Goal: Navigation & Orientation: Find specific page/section

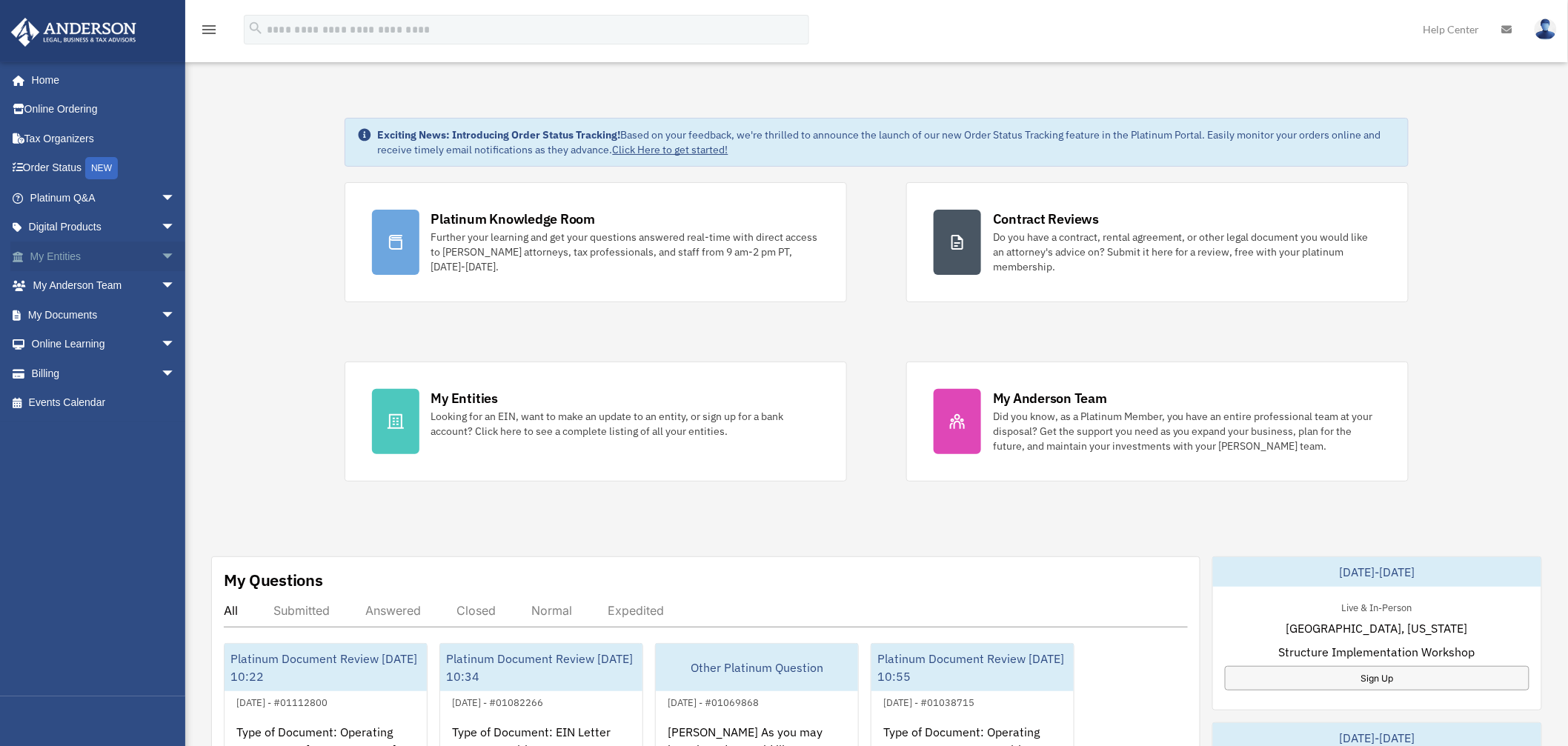
click at [62, 254] on link "My Entities arrow_drop_down" at bounding box center [104, 256] width 187 height 30
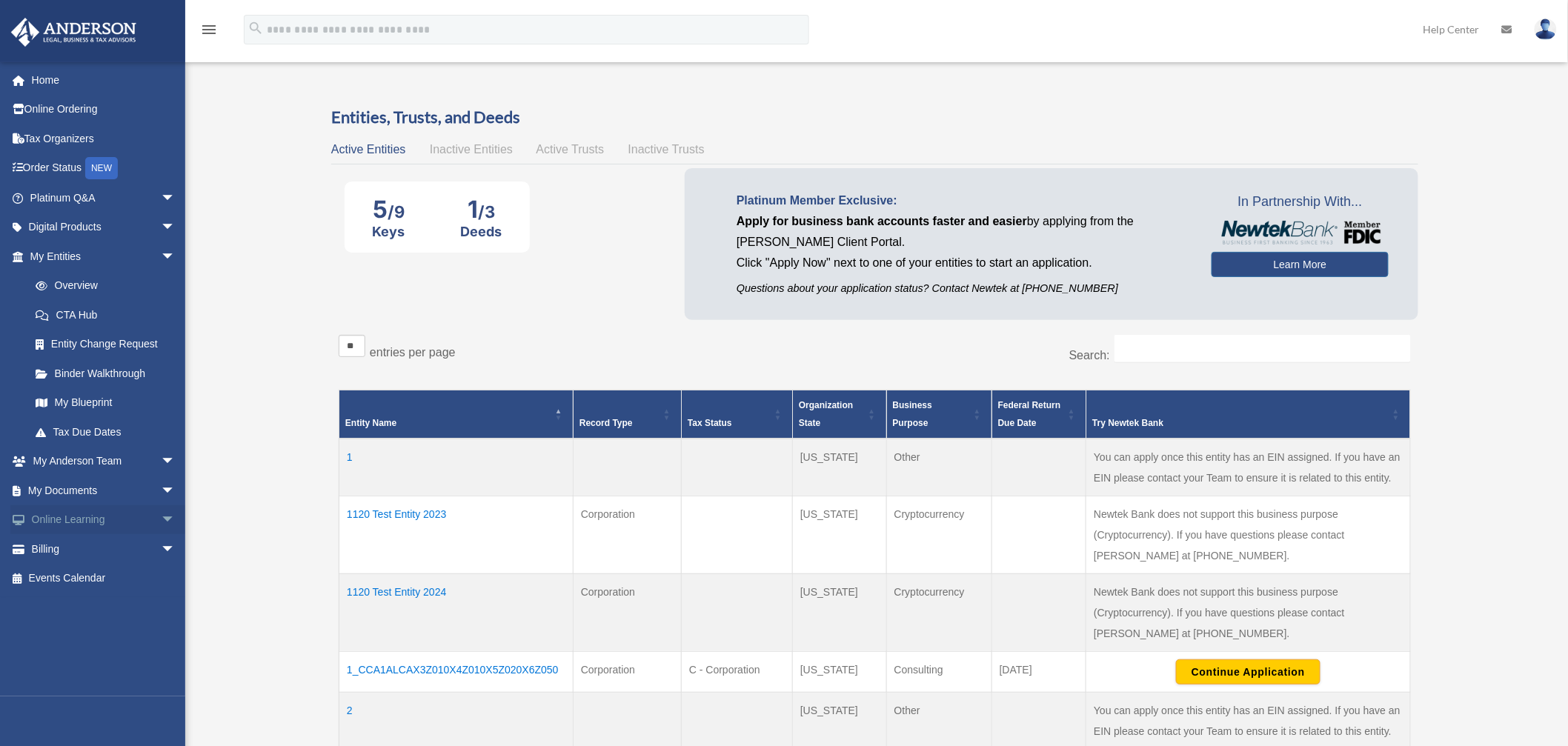
click at [64, 520] on link "Online Learning arrow_drop_down" at bounding box center [104, 520] width 187 height 30
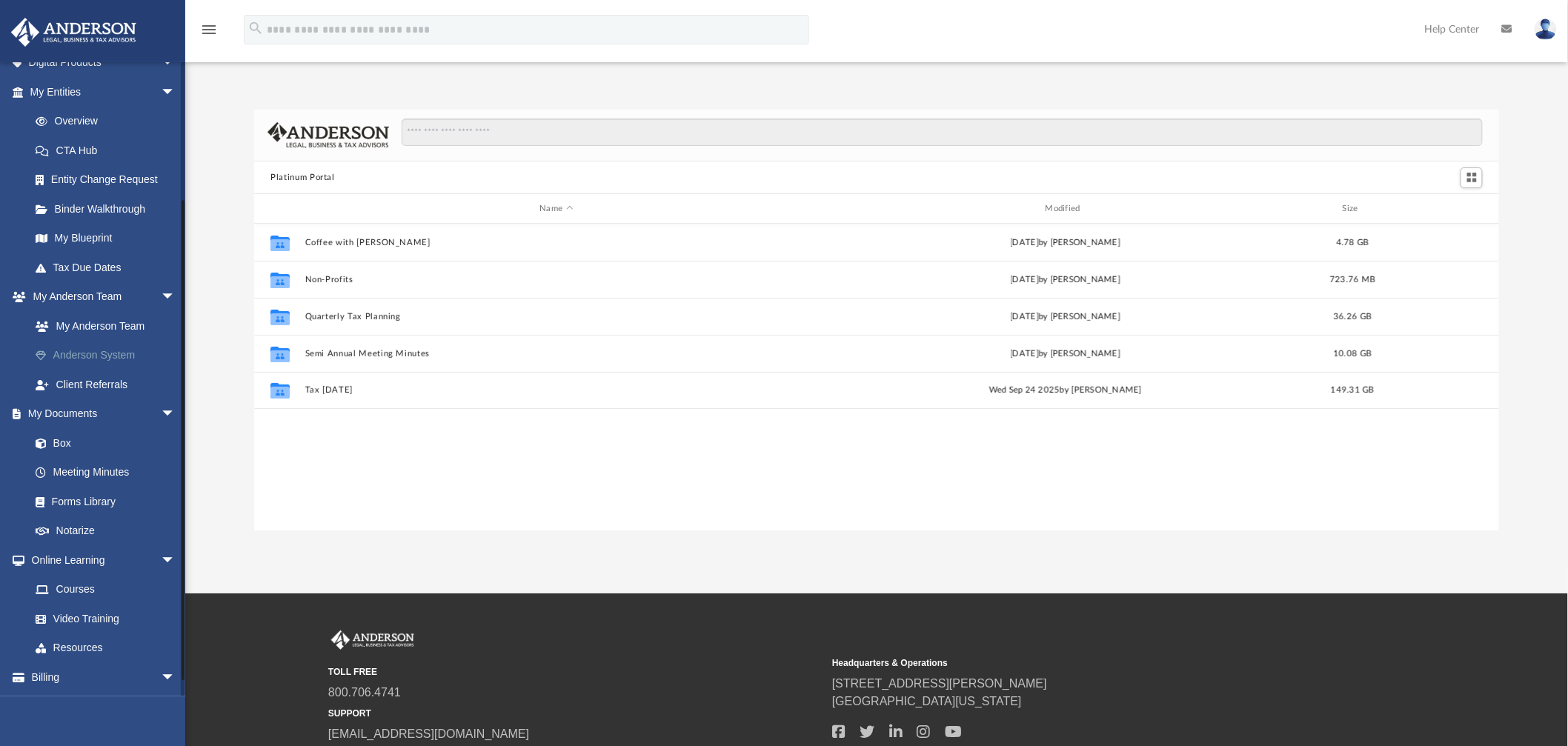
scroll to position [191, 0]
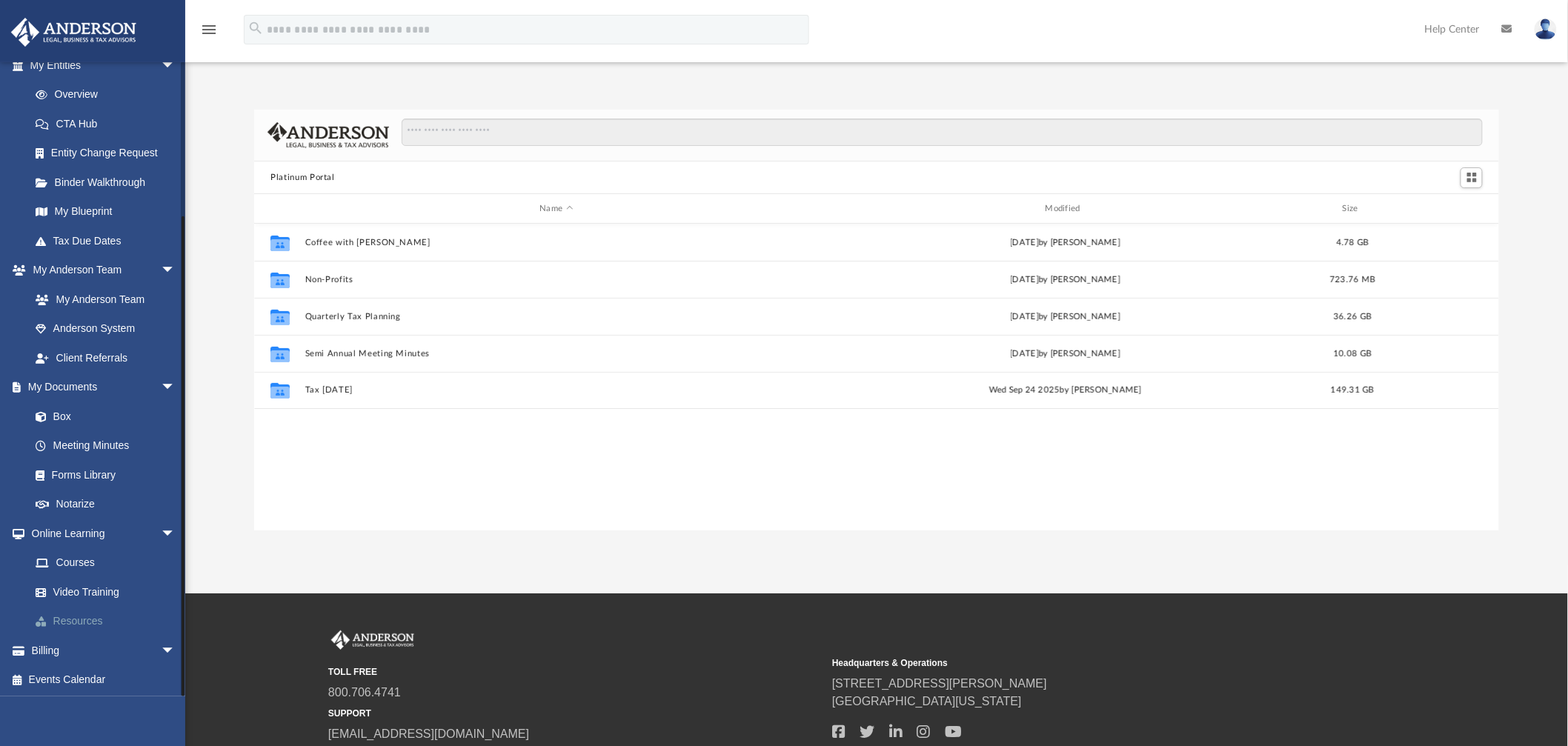
click at [67, 618] on link "Resources" at bounding box center [109, 622] width 177 height 30
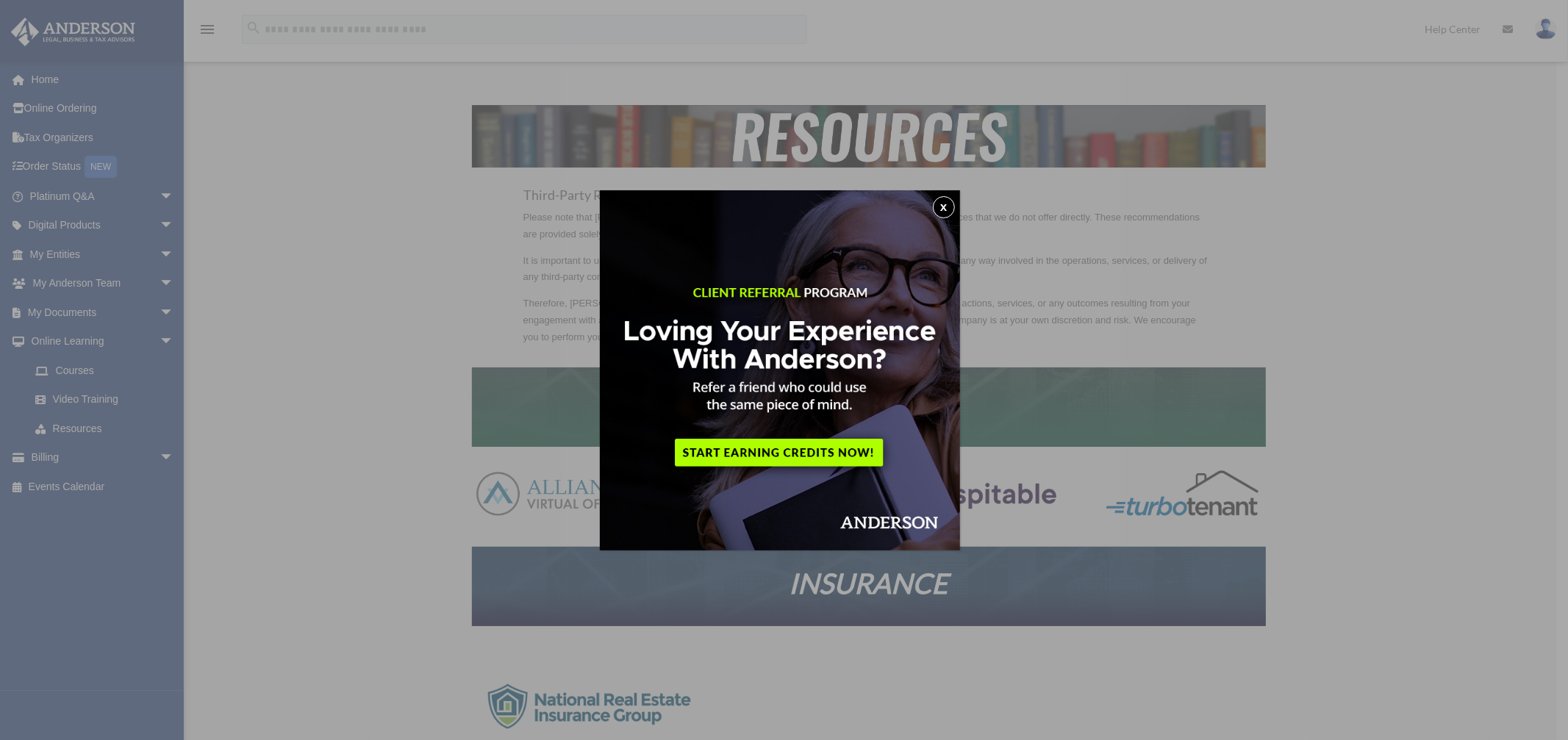
click at [945, 204] on button "x" at bounding box center [944, 207] width 22 height 22
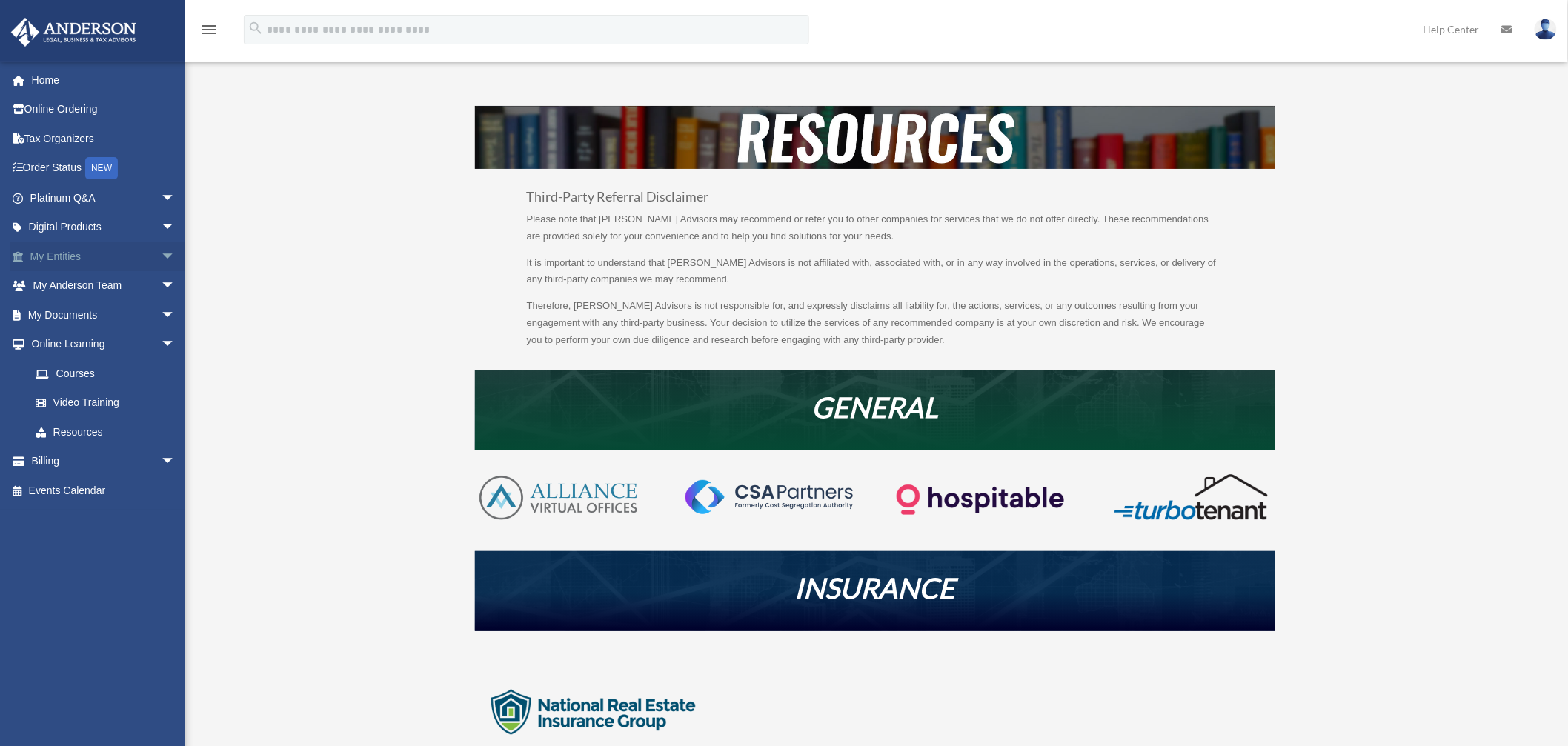
click at [61, 250] on link "My Entities arrow_drop_down" at bounding box center [104, 256] width 187 height 30
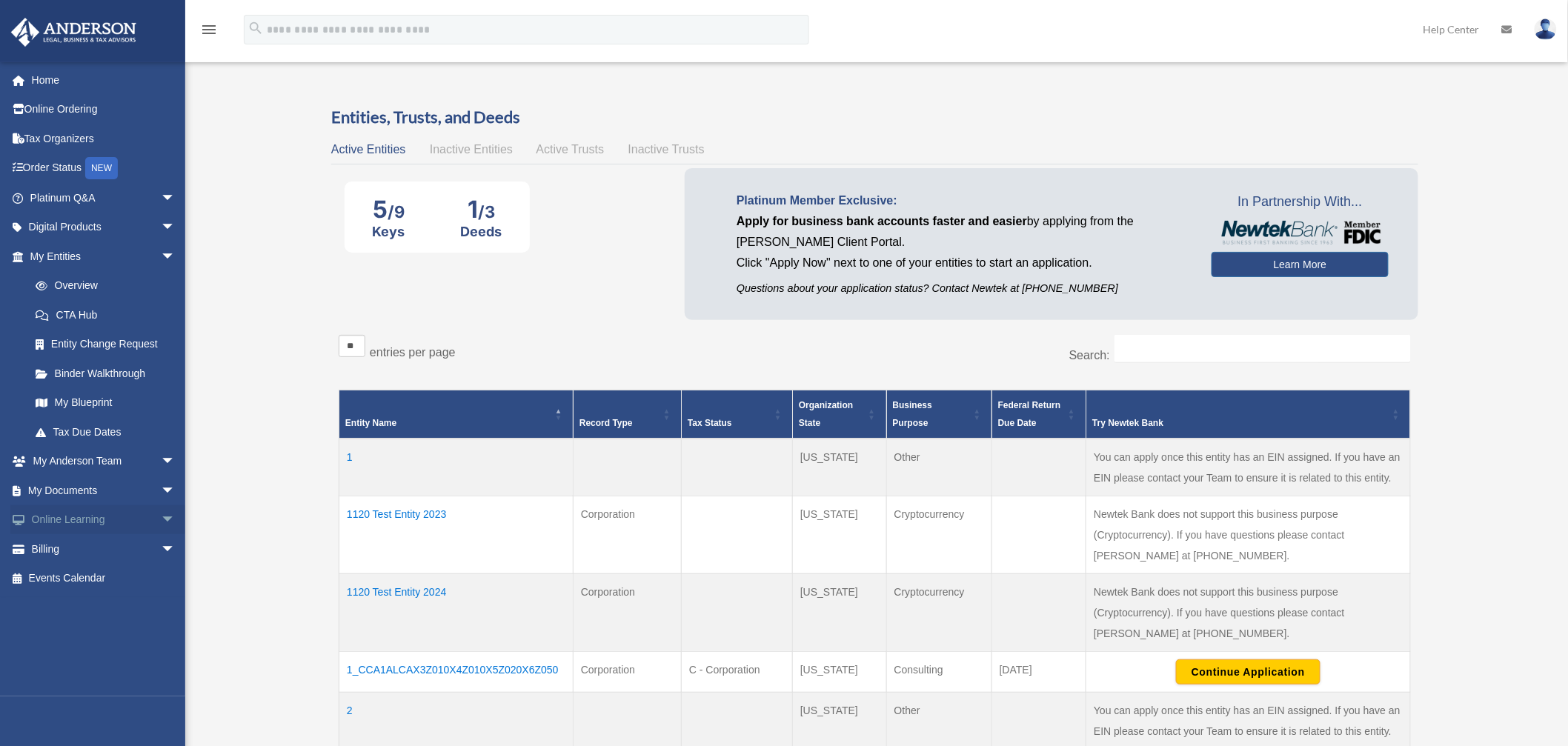
click at [161, 514] on span "arrow_drop_down" at bounding box center [175, 521] width 30 height 30
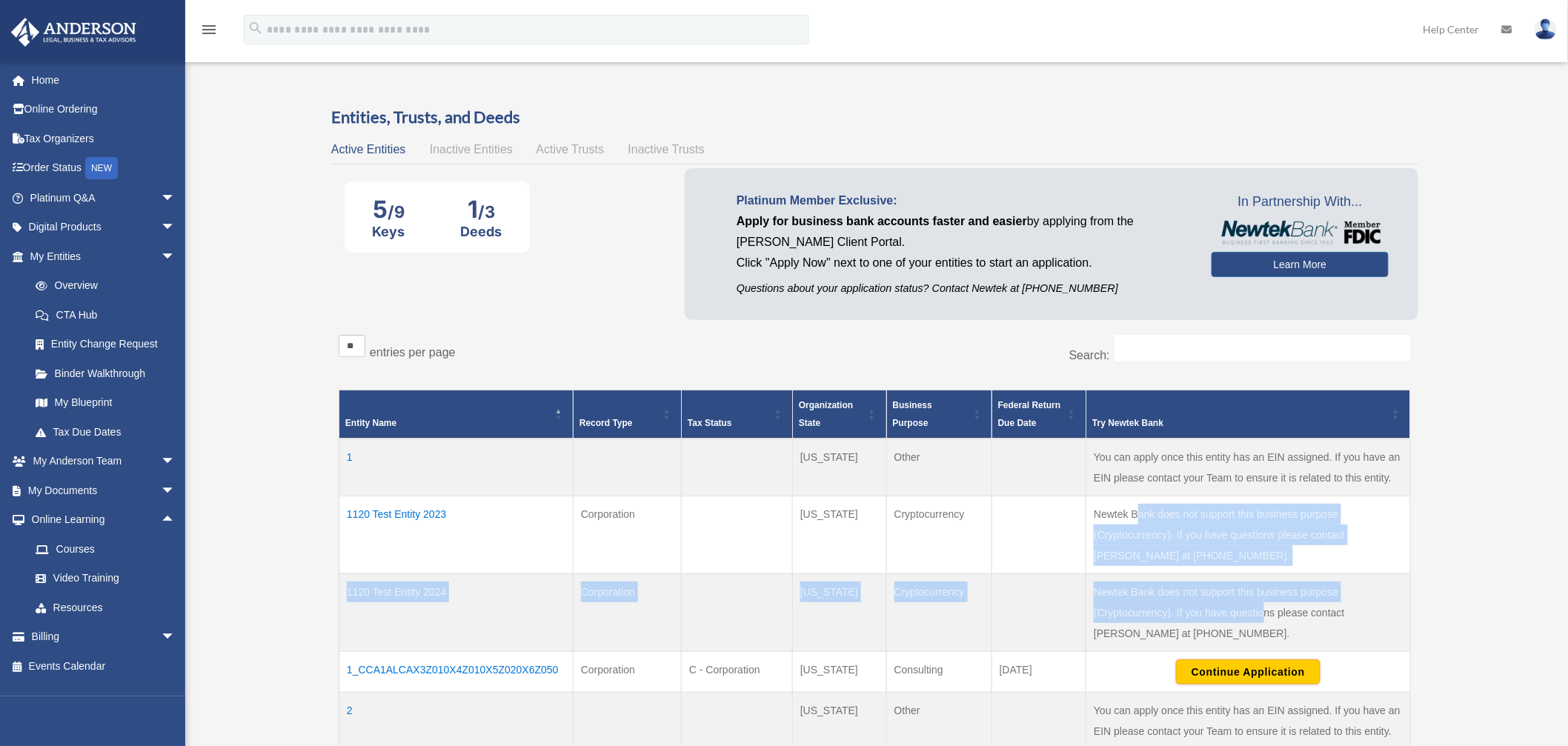
drag, startPoint x: 1138, startPoint y: 508, endPoint x: 1264, endPoint y: 607, distance: 160.2
click at [1264, 607] on tbody "1 North Dakota Other You can apply once this entity has an EIN assigned. If you…" at bounding box center [875, 758] width 1072 height 638
click at [1257, 537] on td "Newtek Bank does not support this business purpose (Cryptocurrency). If you hav…" at bounding box center [1248, 534] width 324 height 78
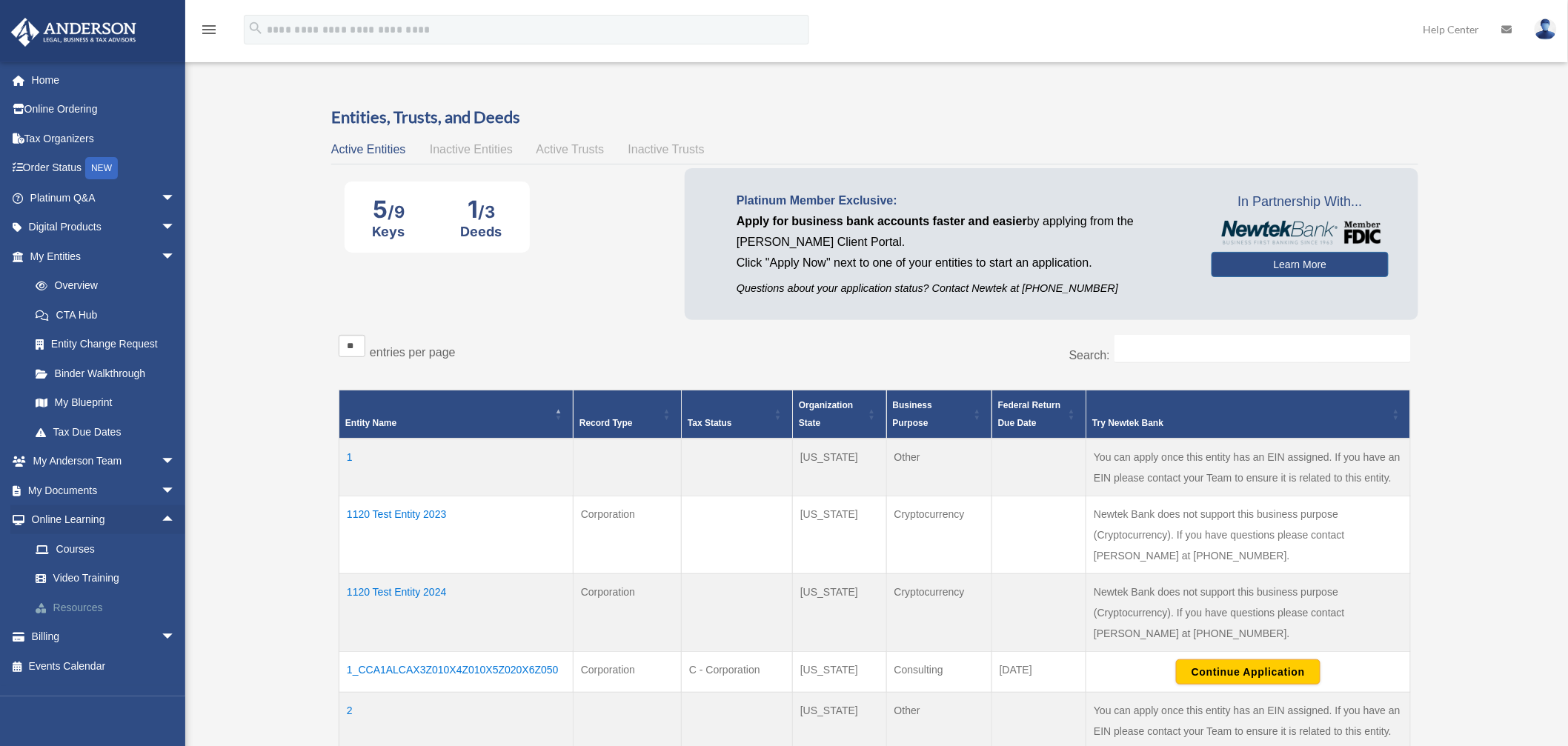
click at [75, 597] on link "Resources" at bounding box center [109, 607] width 177 height 30
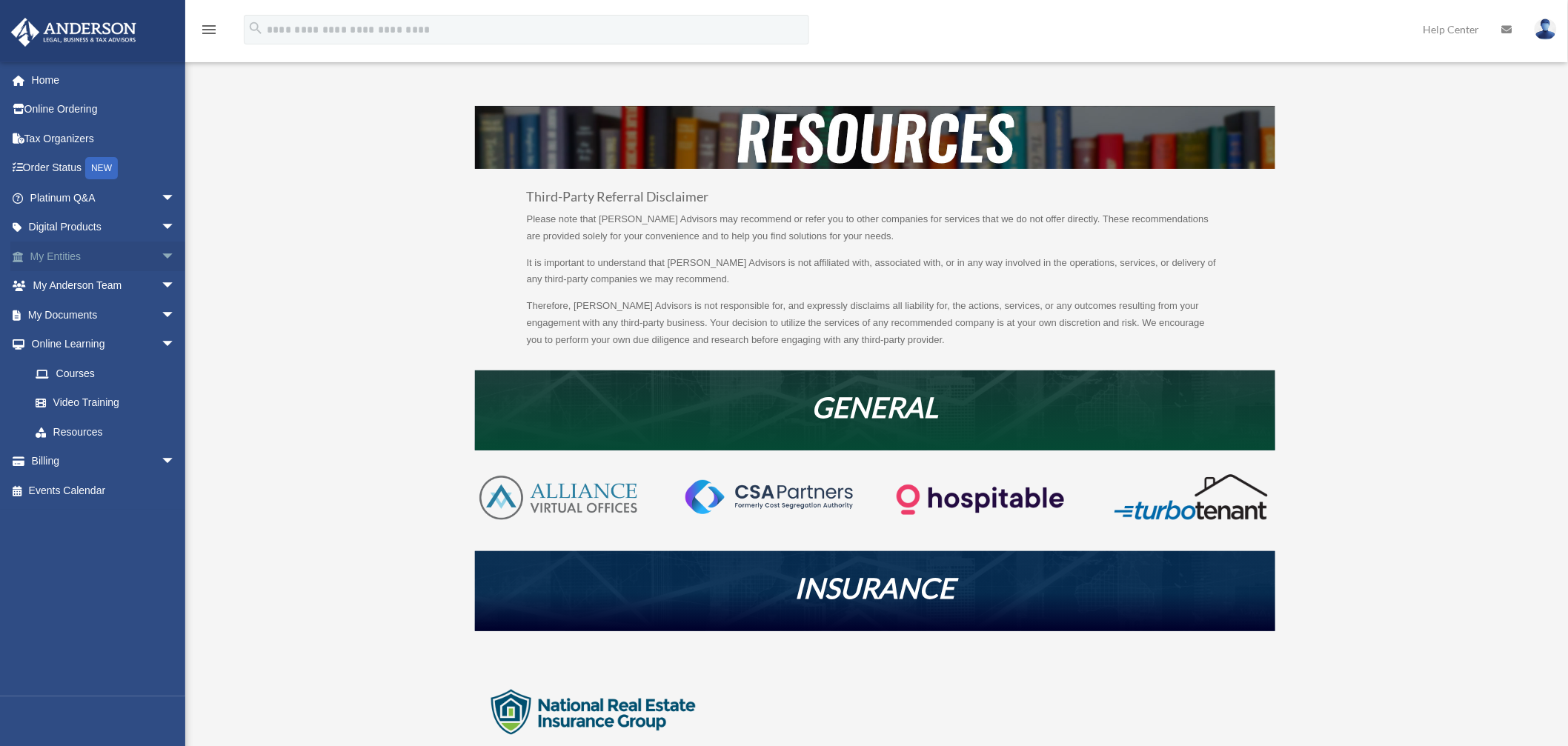
click at [65, 255] on link "My Entities arrow_drop_down" at bounding box center [104, 256] width 187 height 30
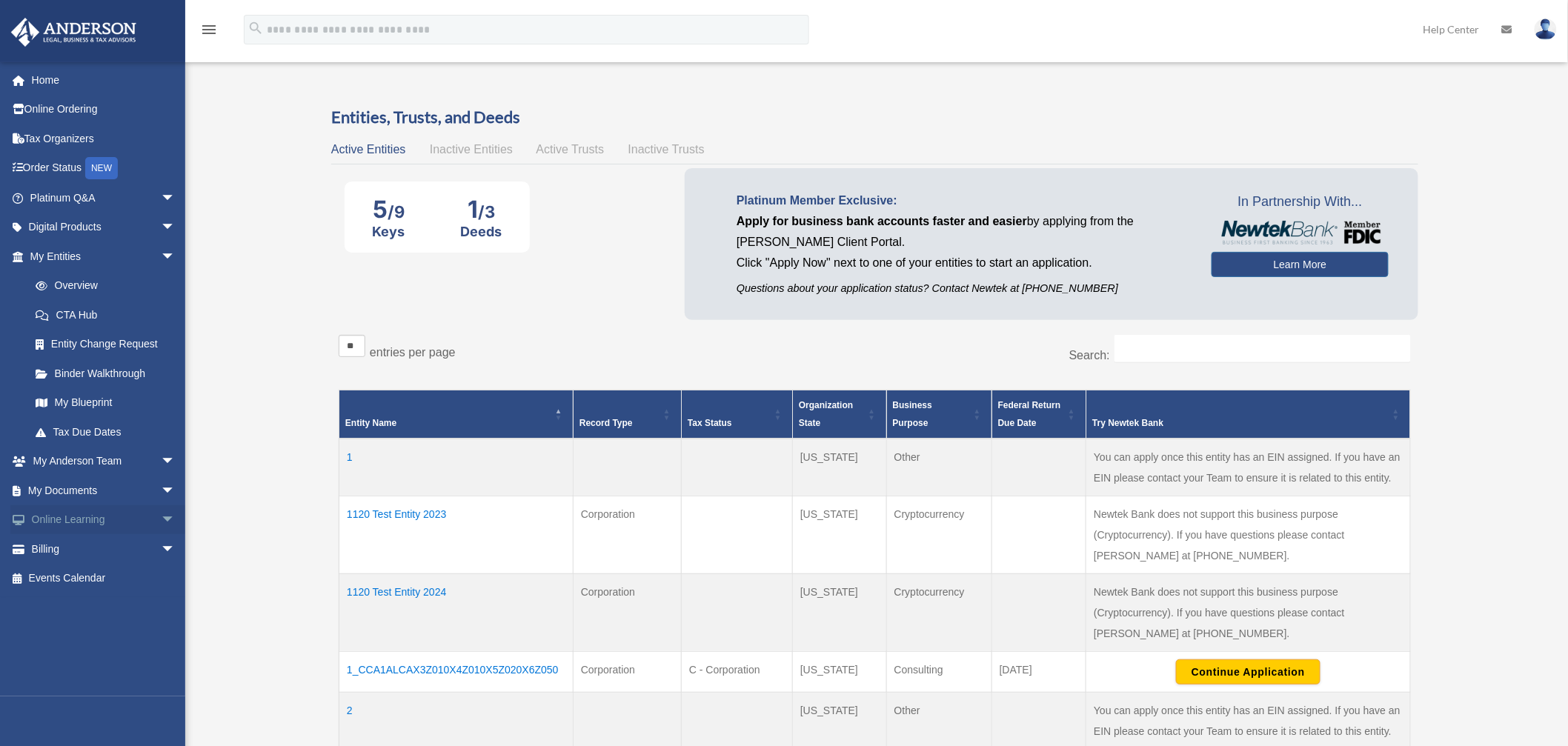
click at [161, 519] on span "arrow_drop_down" at bounding box center [175, 521] width 30 height 30
click at [75, 608] on link "Resources" at bounding box center [109, 607] width 177 height 30
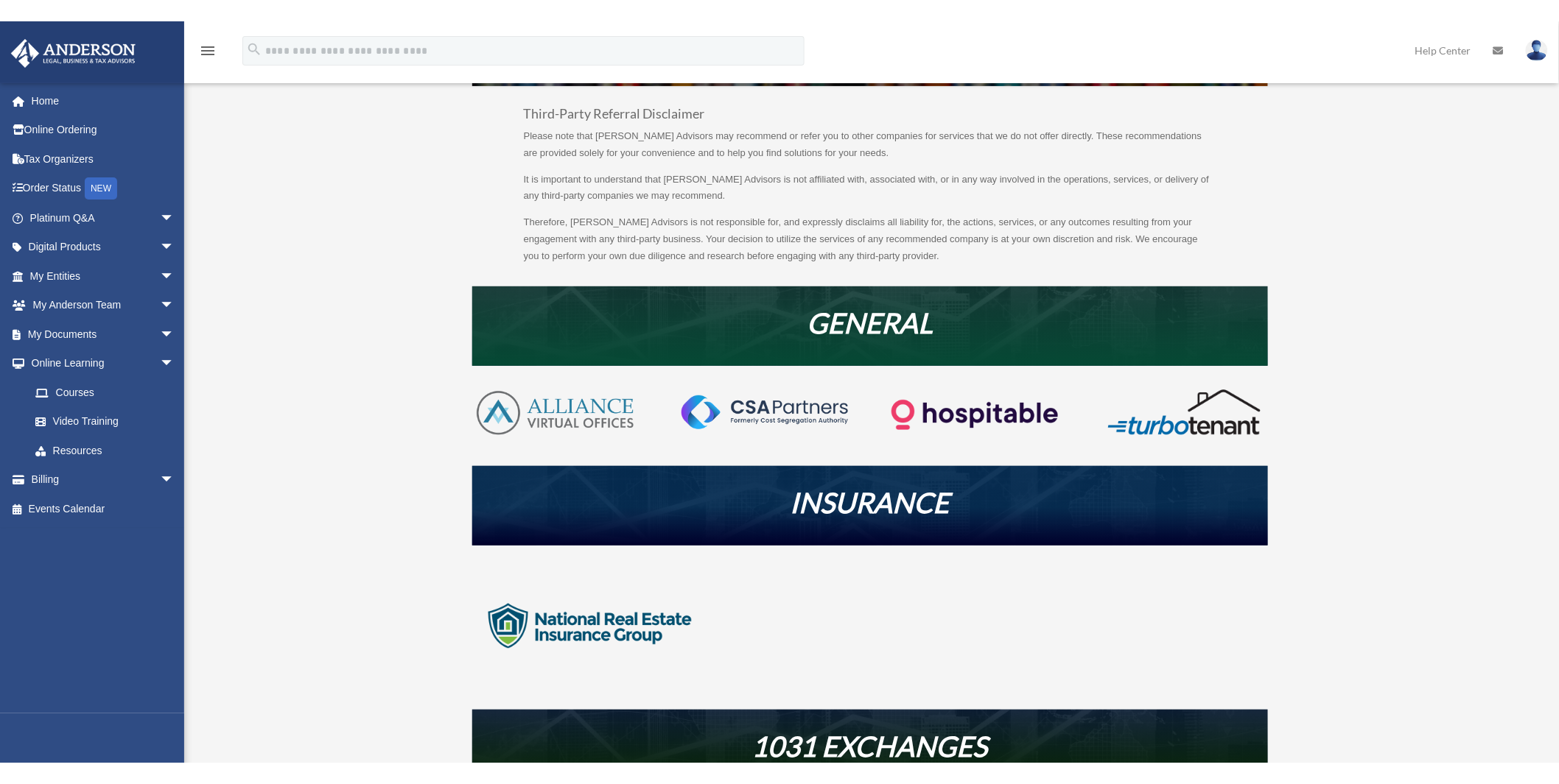
scroll to position [327, 0]
